Goal: Transaction & Acquisition: Purchase product/service

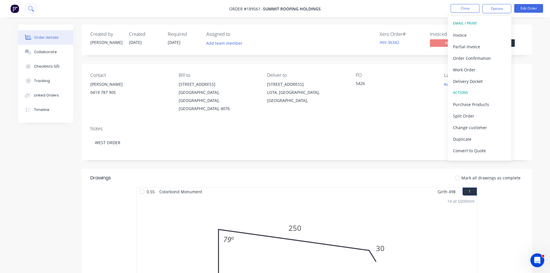
click at [34, 8] on button at bounding box center [31, 9] width 14 height 12
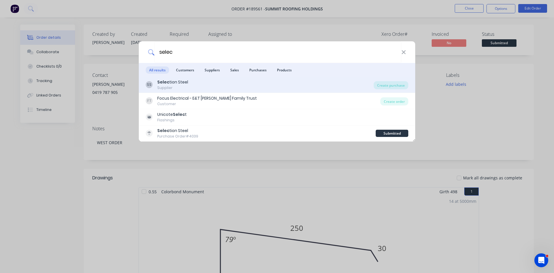
type input "selec"
click at [213, 84] on div "SS Selec tion Steel Supplier" at bounding box center [260, 84] width 228 height 11
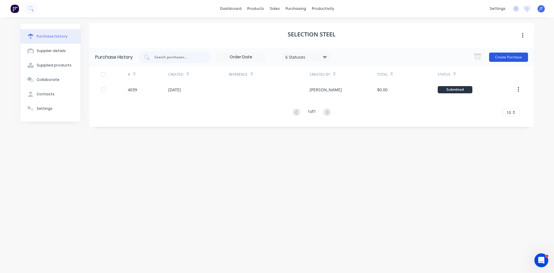
click at [517, 56] on button "Create Purchase" at bounding box center [509, 57] width 39 height 9
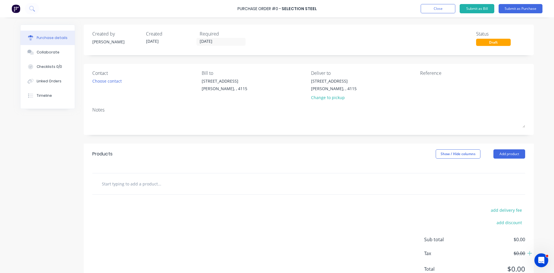
drag, startPoint x: 143, startPoint y: 185, endPoint x: 148, endPoint y: 186, distance: 5.6
click at [144, 185] on input "text" at bounding box center [160, 184] width 116 height 12
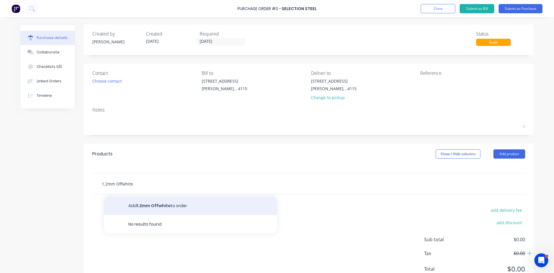
type input "1.2mm Offwhite"
click at [191, 203] on button "Add 1.2mm Offwhite to order" at bounding box center [190, 205] width 173 height 18
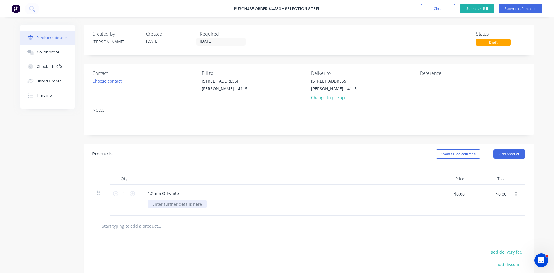
click at [164, 206] on div at bounding box center [177, 204] width 59 height 8
click at [296, 194] on div "1.2mm Offwhite" at bounding box center [283, 193] width 280 height 8
click at [515, 192] on button "button" at bounding box center [517, 194] width 14 height 10
click at [497, 219] on button "Duplicate" at bounding box center [498, 221] width 49 height 12
drag, startPoint x: 160, startPoint y: 225, endPoint x: 228, endPoint y: 230, distance: 68.4
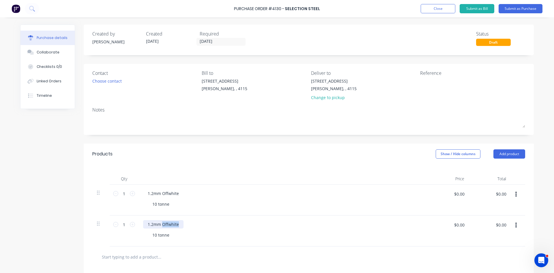
click at [227, 230] on div "1.2mm Offwhite 10 tonne" at bounding box center [283, 230] width 289 height 31
click at [251, 241] on div "1.2[PERSON_NAME] White 10 tonne" at bounding box center [283, 230] width 289 height 31
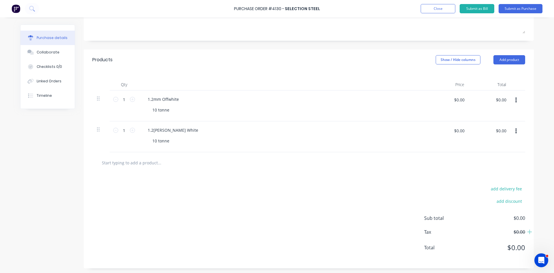
scroll to position [95, 0]
click at [513, 131] on button "button" at bounding box center [517, 130] width 14 height 10
click at [500, 153] on button "Duplicate" at bounding box center [498, 157] width 49 height 12
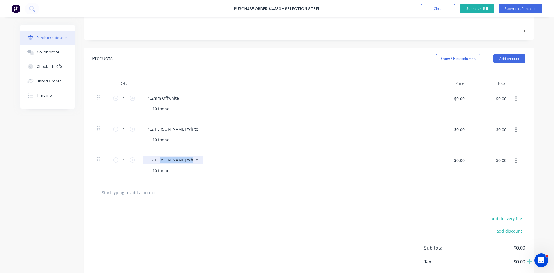
drag, startPoint x: 160, startPoint y: 160, endPoint x: 314, endPoint y: 171, distance: 154.6
click at [314, 170] on div "1.2[PERSON_NAME] White 10 tonne" at bounding box center [283, 166] width 289 height 31
click at [318, 200] on div at bounding box center [308, 192] width 433 height 21
click at [516, 160] on button "button" at bounding box center [517, 161] width 14 height 10
click at [511, 178] on button "Save to catalogue" at bounding box center [498, 176] width 49 height 12
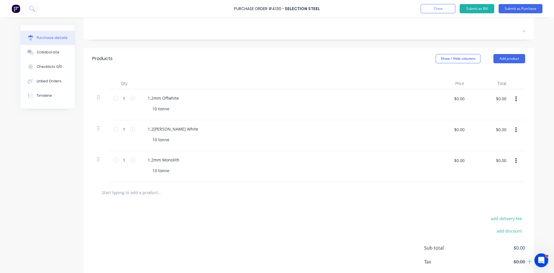
click at [513, 162] on button "button" at bounding box center [517, 161] width 14 height 10
click at [534, 183] on div "Purchase Order #4130 - Selection Steel Add product Close Submit as Bill Submit …" at bounding box center [277, 136] width 554 height 273
click at [500, 188] on button "Duplicate" at bounding box center [498, 188] width 49 height 12
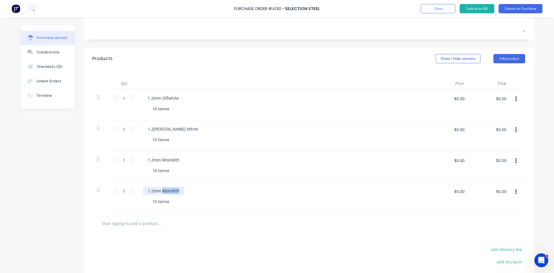
drag, startPoint x: 161, startPoint y: 190, endPoint x: 223, endPoint y: 192, distance: 61.8
click at [223, 192] on div "1.2mm Monolith" at bounding box center [283, 191] width 280 height 8
drag, startPoint x: 426, startPoint y: 234, endPoint x: 447, endPoint y: 226, distance: 22.6
click at [430, 232] on div at bounding box center [308, 223] width 433 height 21
click at [516, 192] on button "button" at bounding box center [517, 192] width 14 height 10
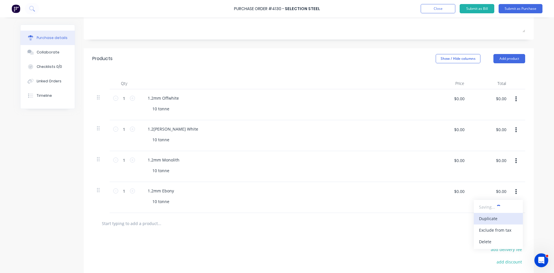
click at [500, 217] on button "Duplicate" at bounding box center [498, 219] width 49 height 12
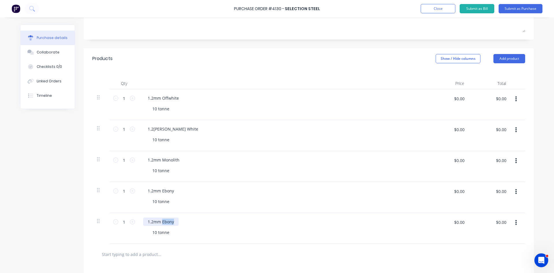
drag, startPoint x: 160, startPoint y: 222, endPoint x: 238, endPoint y: 222, distance: 78.6
click at [233, 225] on div "1.2mm Ebony" at bounding box center [283, 221] width 280 height 8
click at [254, 241] on div "1.2mm Smooth Cream 10 tonne" at bounding box center [283, 228] width 289 height 31
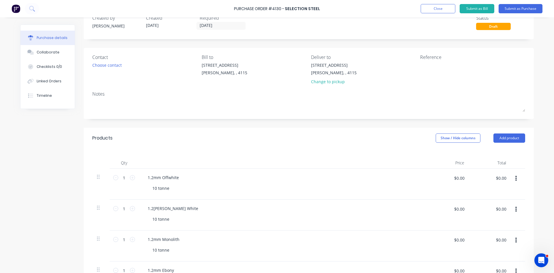
scroll to position [0, 0]
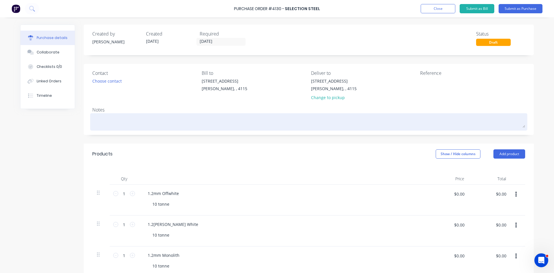
click at [157, 121] on textarea at bounding box center [308, 121] width 433 height 13
type textarea "x"
type textarea "A"
type textarea "x"
type textarea "Al"
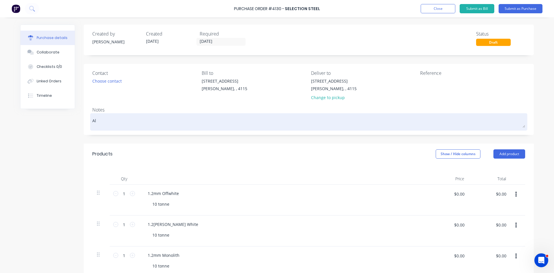
type textarea "x"
type textarea "All"
type textarea "x"
type textarea "All"
type textarea "x"
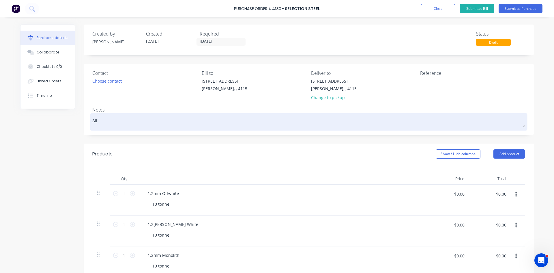
type textarea "All C"
type textarea "x"
type textarea "All Co"
type textarea "x"
type textarea "All Coi"
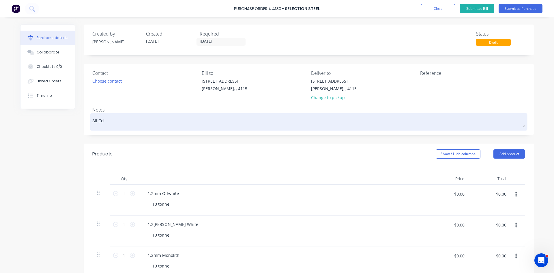
type textarea "x"
type textarea "All Coil"
type textarea "x"
type textarea "All Coils"
type textarea "x"
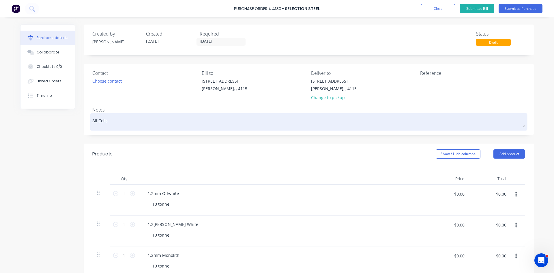
type textarea "All Coils"
type textarea "x"
type textarea "All Coils t"
type textarea "x"
type textarea "All Coils to"
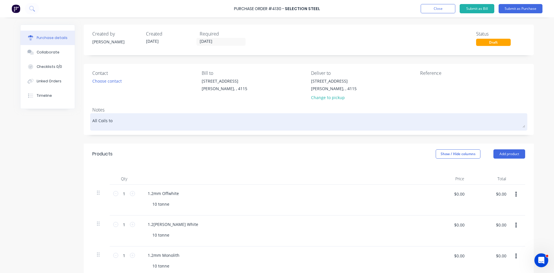
type textarea "x"
type textarea "All Coils to"
type textarea "x"
type textarea "All Coils to be"
type textarea "x"
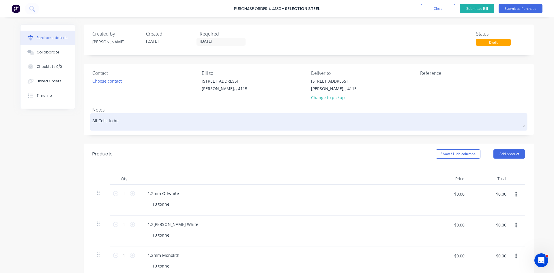
type textarea "All Coils to be"
type textarea "x"
type textarea "All Coils to be r"
type textarea "x"
type textarea "All Coils to be re"
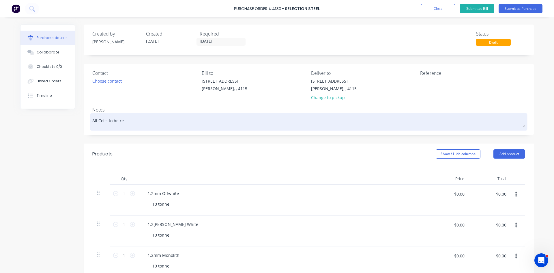
type textarea "x"
type textarea "All Coils to be re-"
type textarea "x"
type textarea "All Coils to be re-c"
type textarea "x"
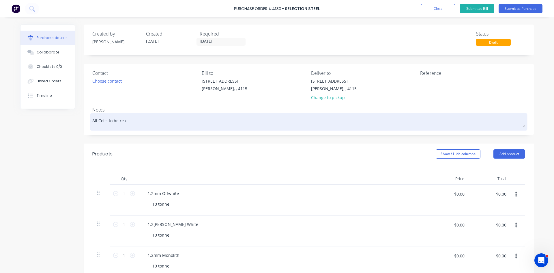
type textarea "All Coils to be re-co"
type textarea "x"
type textarea "All Coils to be re-coi"
type textarea "x"
type textarea "All Coils to be re-coil"
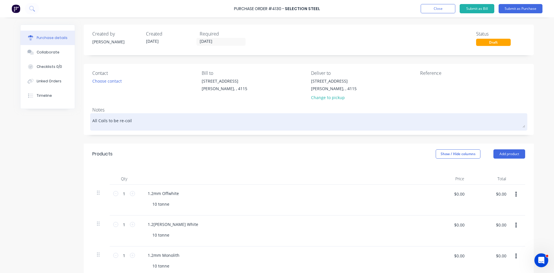
type textarea "x"
type textarea "All Coils to be re-[PERSON_NAME]"
type textarea "x"
type textarea "All Coils to be re-coiled"
type textarea "x"
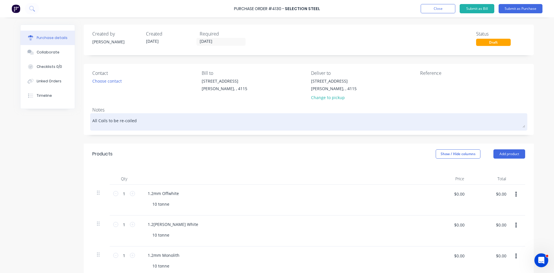
type textarea "All Coils to be re-coiled"
type textarea "x"
type textarea "All Coils to be re-coiled t"
type textarea "x"
type textarea "All Coils to be re-coiled to"
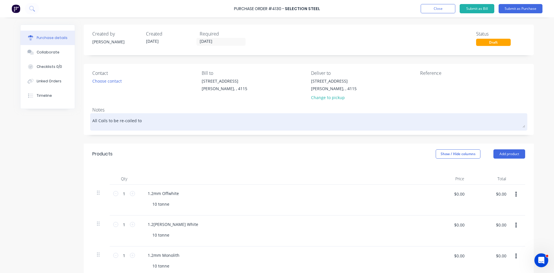
type textarea "x"
type textarea "All Coils to be re-coiled to"
type textarea "x"
type textarea "All Coils to be re-coiled to 1"
type textarea "x"
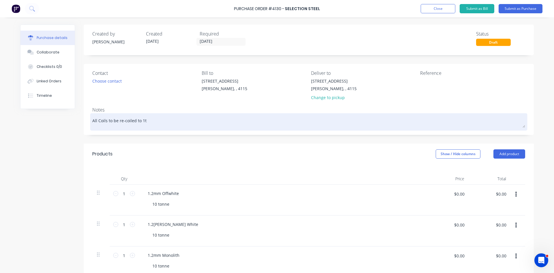
type textarea "All Coils to be re-coiled to 1to"
type textarea "x"
type textarea "All Coils to be re-coiled to 1ton"
type textarea "x"
type textarea "All Coils to be re-coiled to 1tonn"
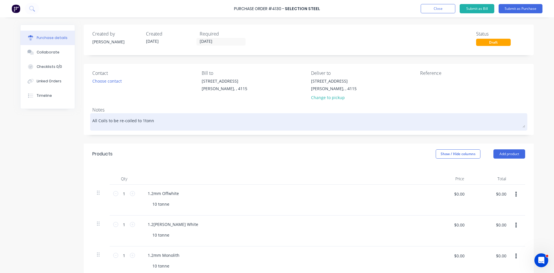
type textarea "x"
type textarea "All Coils to be re-coiled to 1tonne"
click at [140, 120] on textarea "All Coils to be re-coiled to 1tonne" at bounding box center [308, 121] width 433 height 13
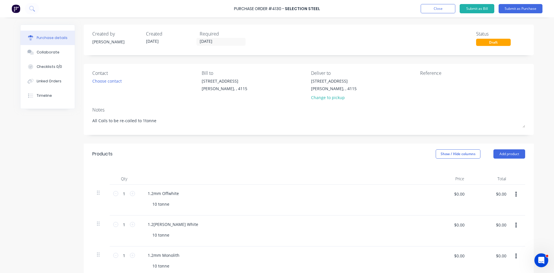
type textarea "x"
type textarea "All Coils to be re-coiled to 1 tonne"
type textarea "x"
type textarea "All Coils to be re-coiled to 1 tonne"
click at [158, 99] on div "Contact Choose contact" at bounding box center [144, 87] width 105 height 34
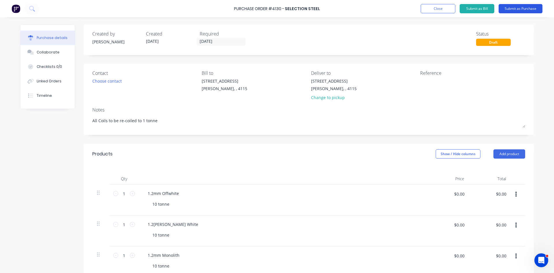
click at [525, 8] on button "Submit as Purchase" at bounding box center [521, 8] width 44 height 9
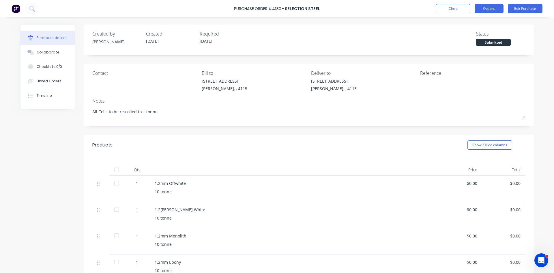
click at [491, 8] on button "Options" at bounding box center [489, 8] width 29 height 9
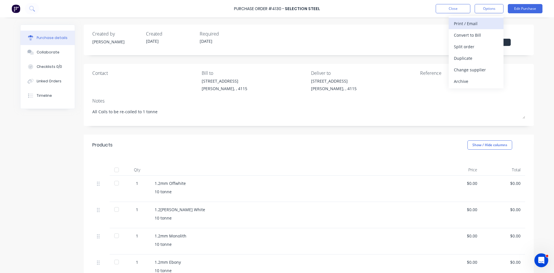
click at [491, 23] on div "Print / Email" at bounding box center [476, 23] width 44 height 8
click at [487, 51] on div "Without pricing" at bounding box center [476, 46] width 44 height 8
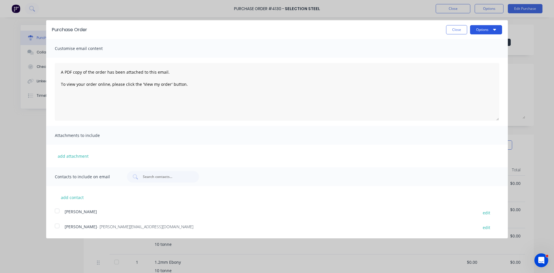
click at [492, 30] on button "Options" at bounding box center [486, 29] width 32 height 9
click at [491, 41] on div "Print" at bounding box center [475, 44] width 44 height 8
click at [457, 28] on button "Close" at bounding box center [456, 29] width 21 height 9
type textarea "x"
